Goal: Find specific page/section: Find specific page/section

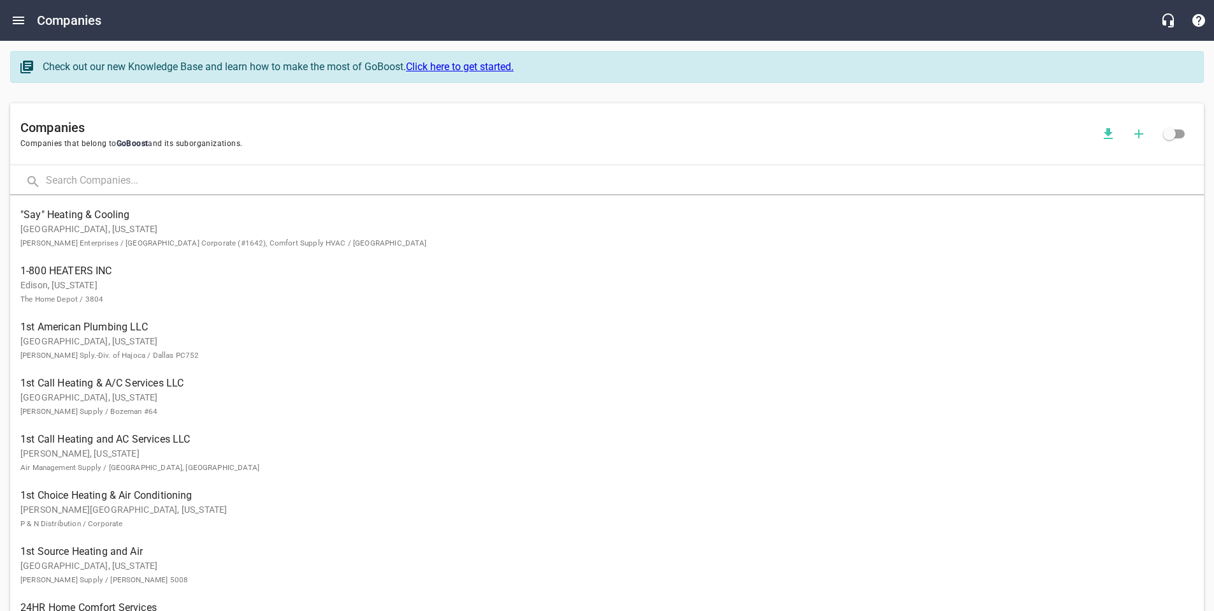
click at [123, 180] on input "text" at bounding box center [625, 181] width 1158 height 27
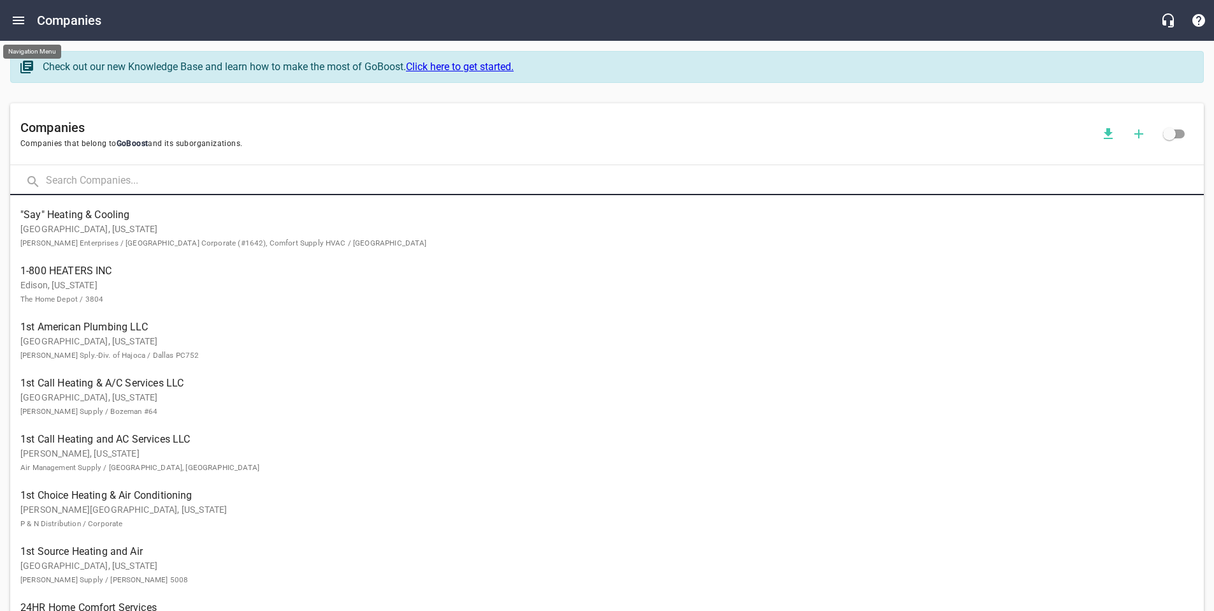
click at [19, 27] on icon "Open drawer" at bounding box center [18, 20] width 15 height 15
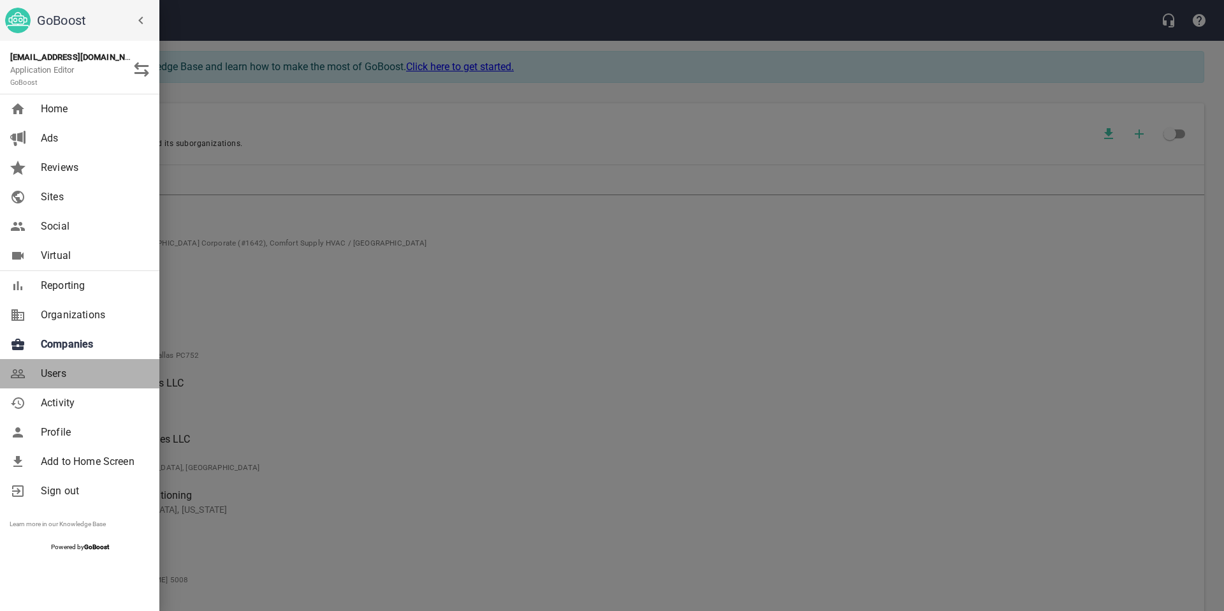
click at [63, 369] on span "Users" at bounding box center [92, 373] width 103 height 15
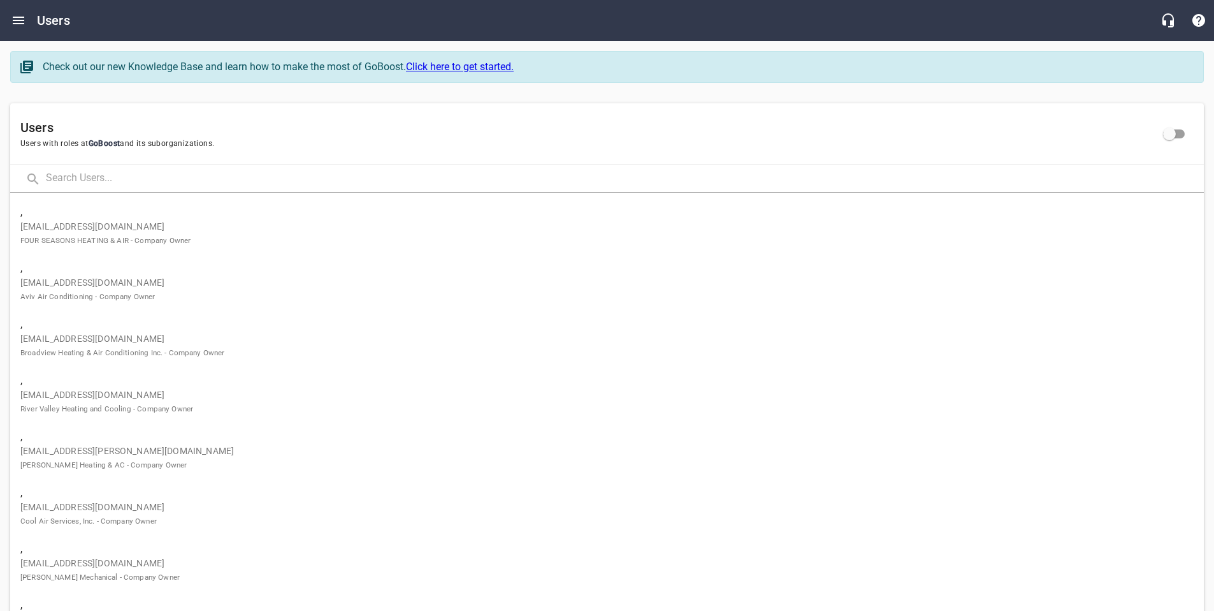
click at [149, 185] on input "text" at bounding box center [625, 178] width 1158 height 27
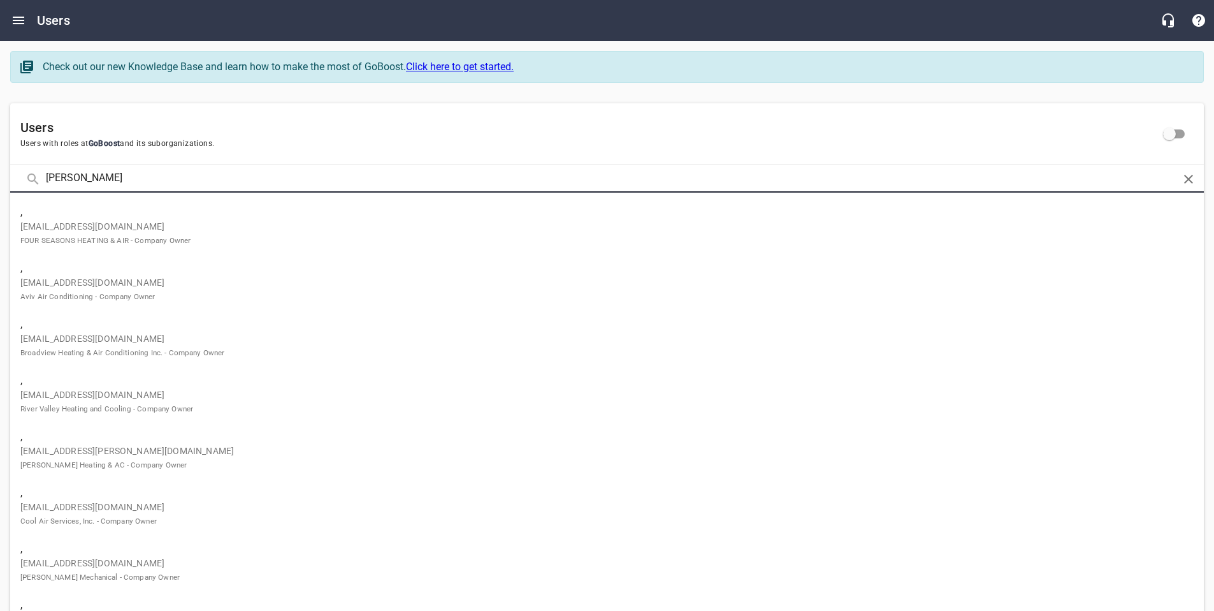
type input "[PERSON_NAME]"
click button at bounding box center [0, 0] width 0 height 0
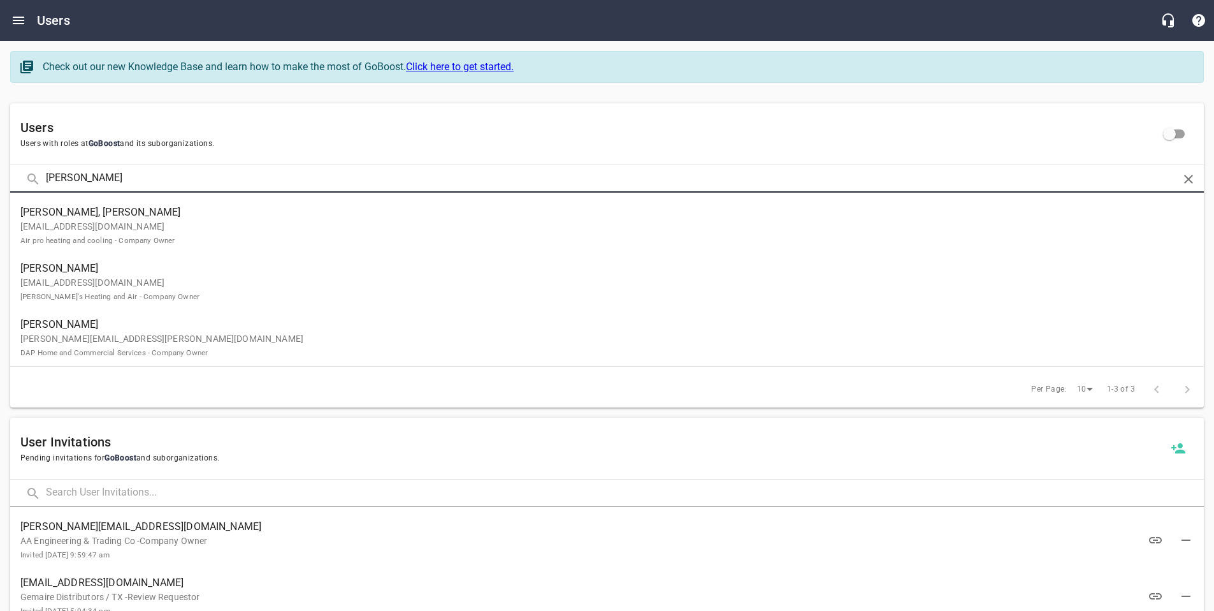
click at [218, 226] on p "[EMAIL_ADDRESS][DOMAIN_NAME] Air pro heating and cooling - Company Owner" at bounding box center [601, 233] width 1163 height 27
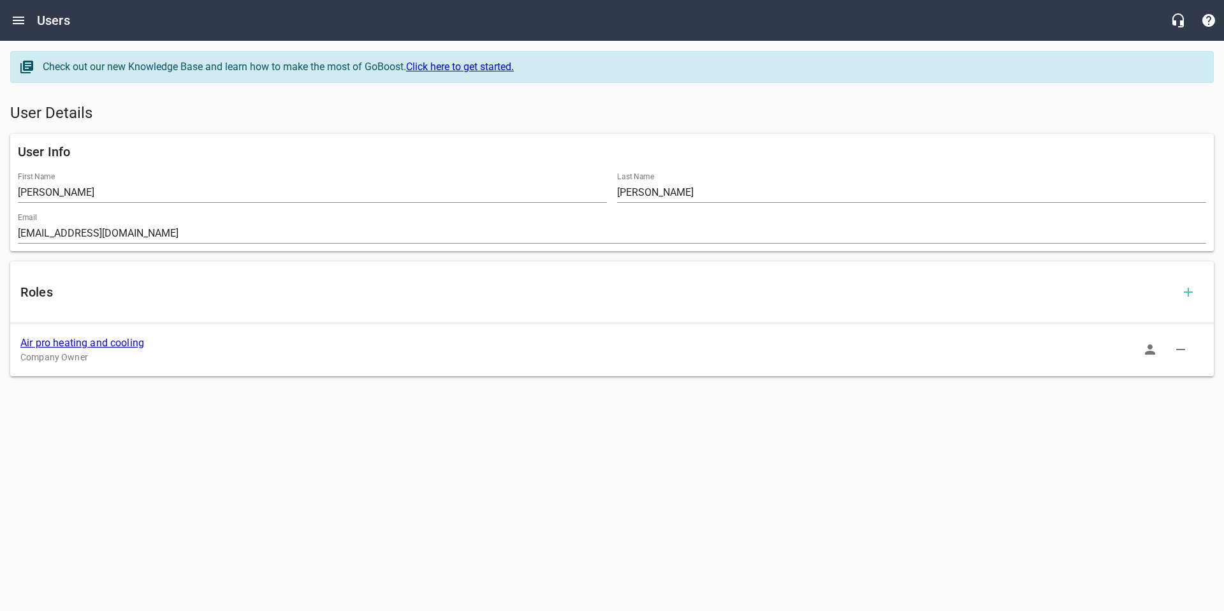
click at [95, 341] on link "Air pro heating and cooling" at bounding box center [82, 343] width 124 height 12
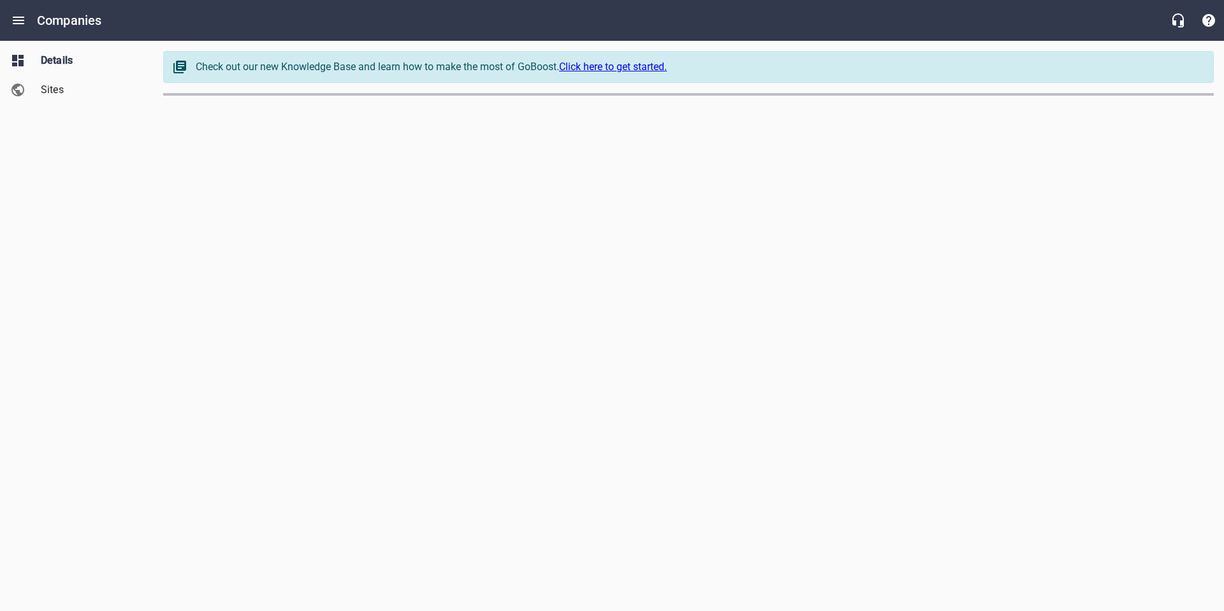
select select "[US_STATE]"
select select "49"
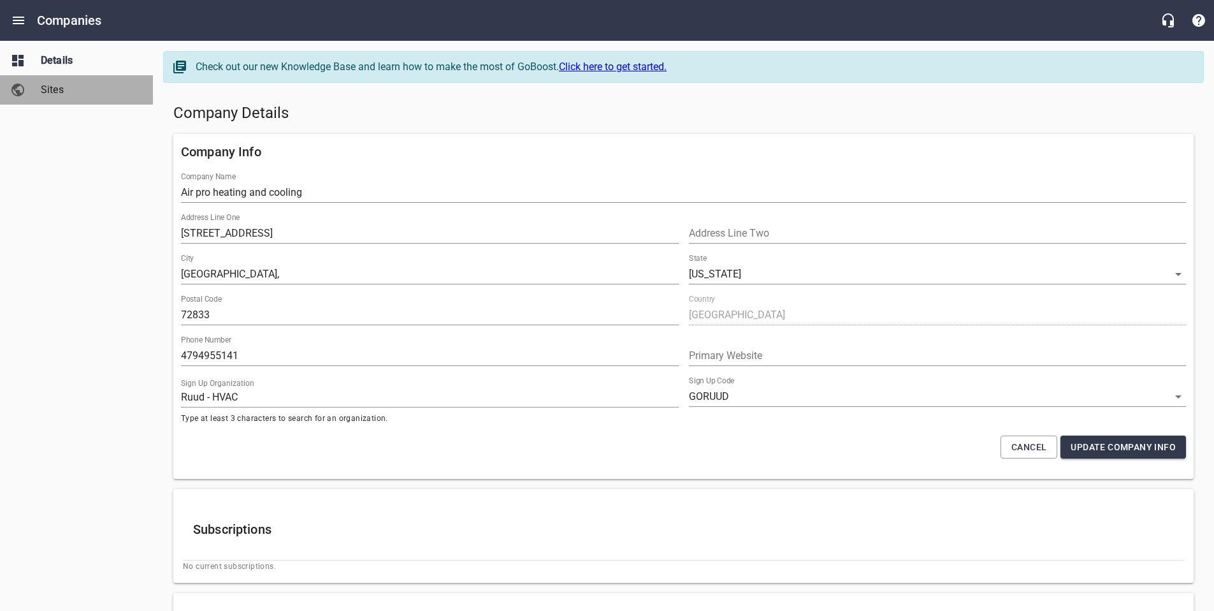
click at [55, 99] on link "Sites" at bounding box center [76, 89] width 153 height 29
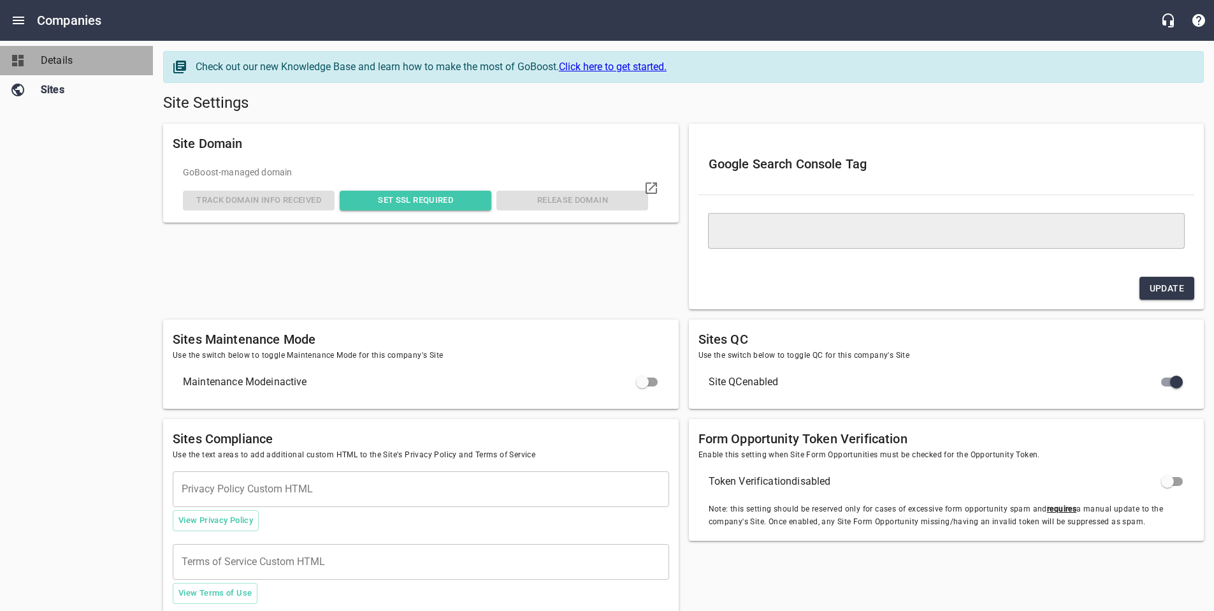
click at [58, 55] on span "Details" at bounding box center [89, 60] width 97 height 15
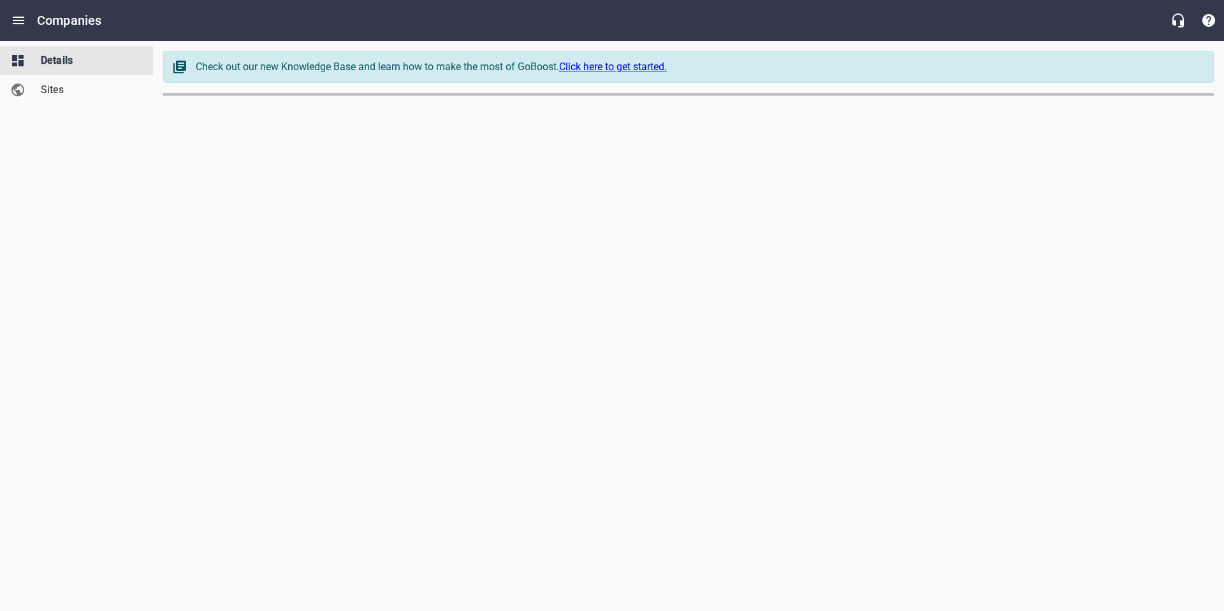
select select "[US_STATE]"
select select "49"
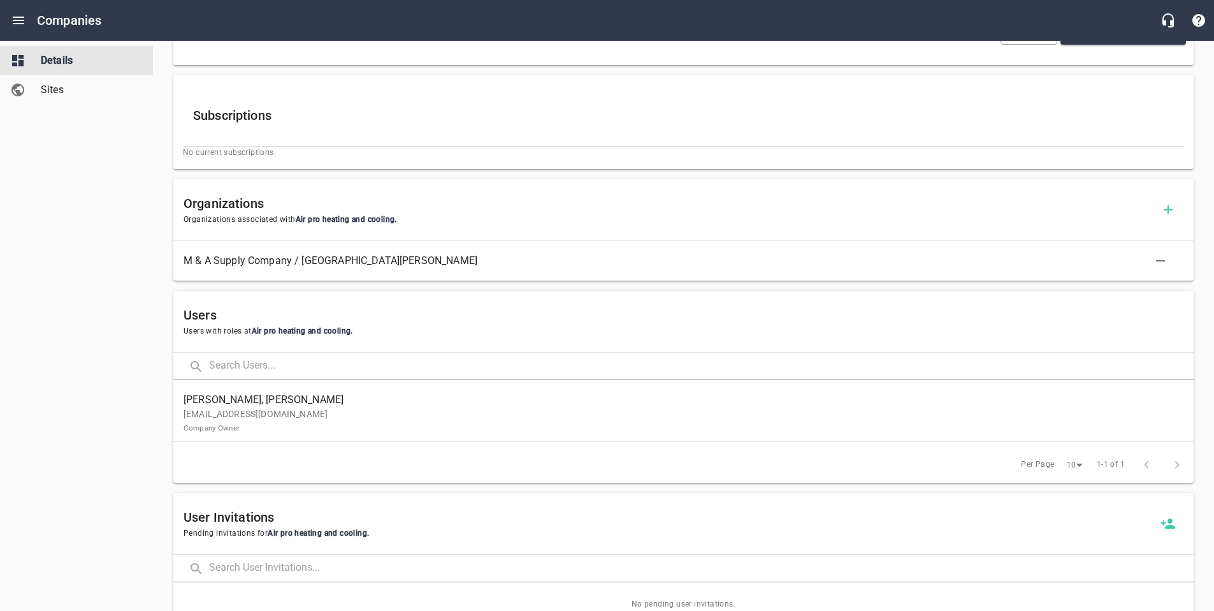
scroll to position [415, 0]
click at [64, 350] on div "Details Sites" at bounding box center [77, 305] width 154 height 611
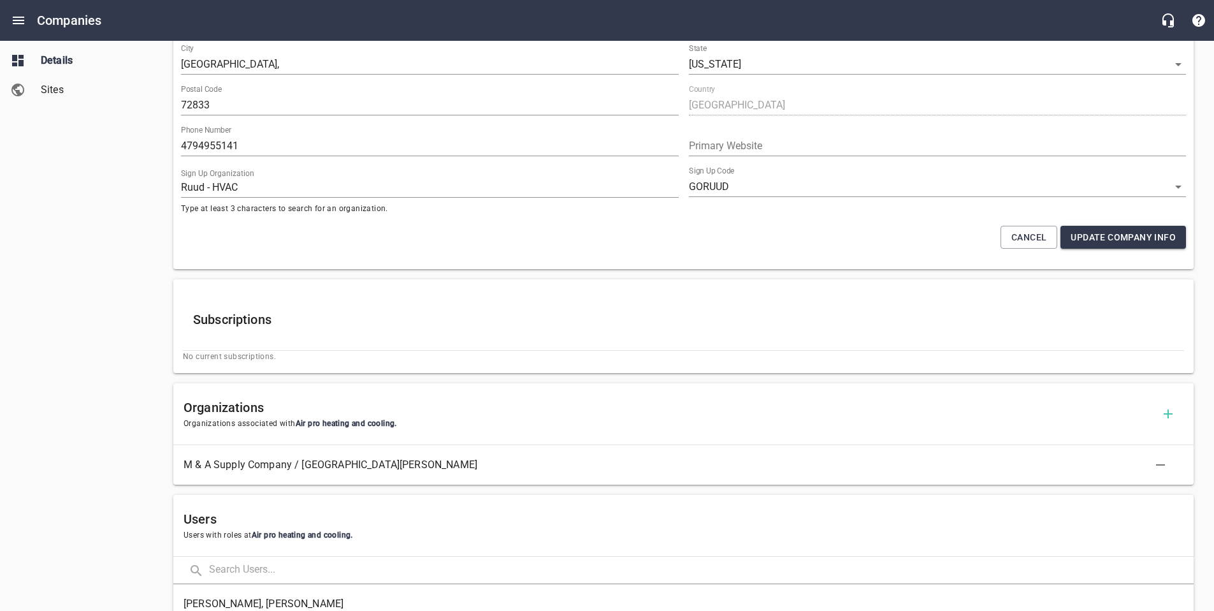
scroll to position [0, 0]
